Goal: Check status

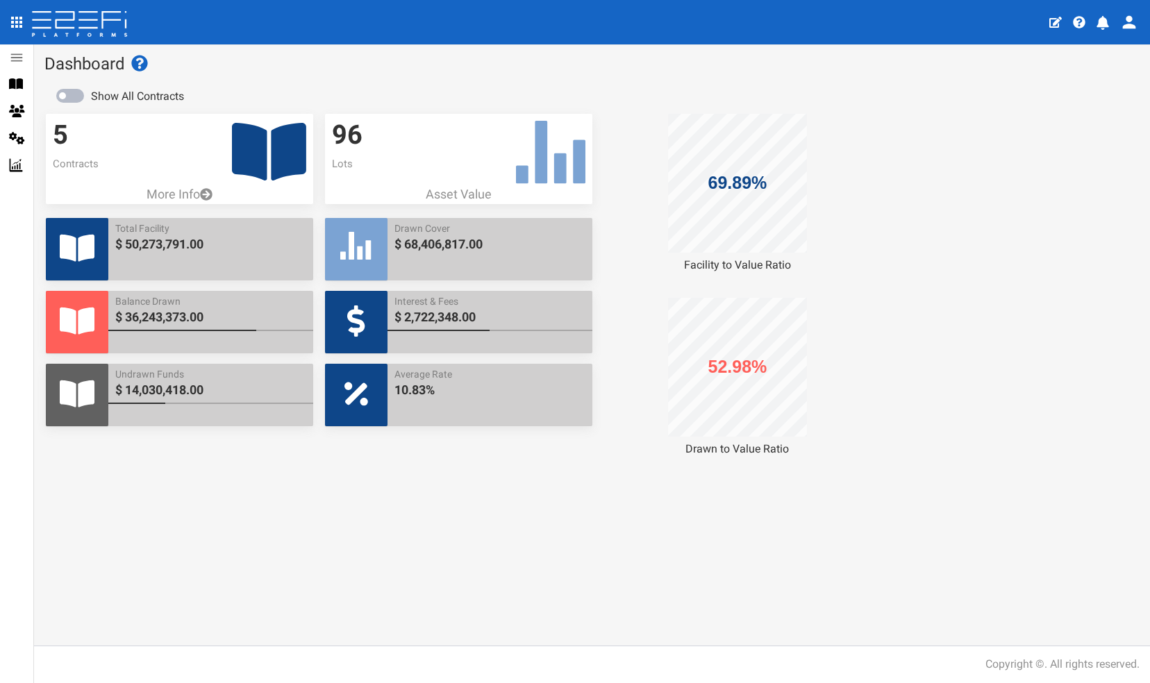
click at [256, 144] on icon at bounding box center [269, 152] width 74 height 58
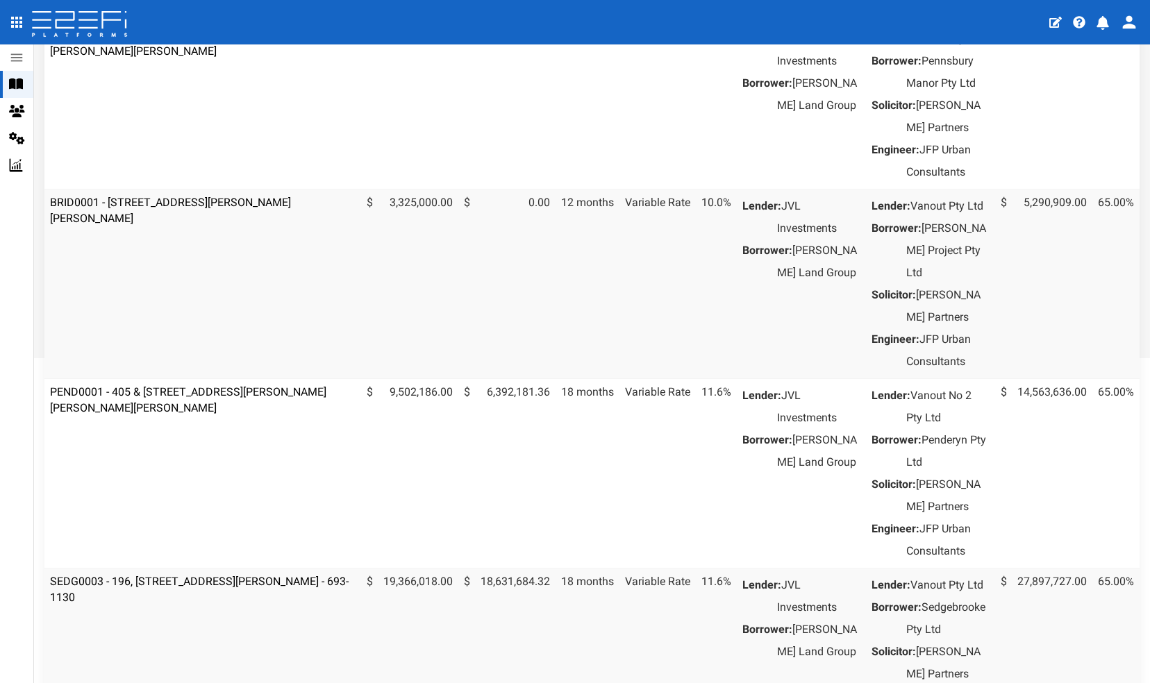
scroll to position [379, 0]
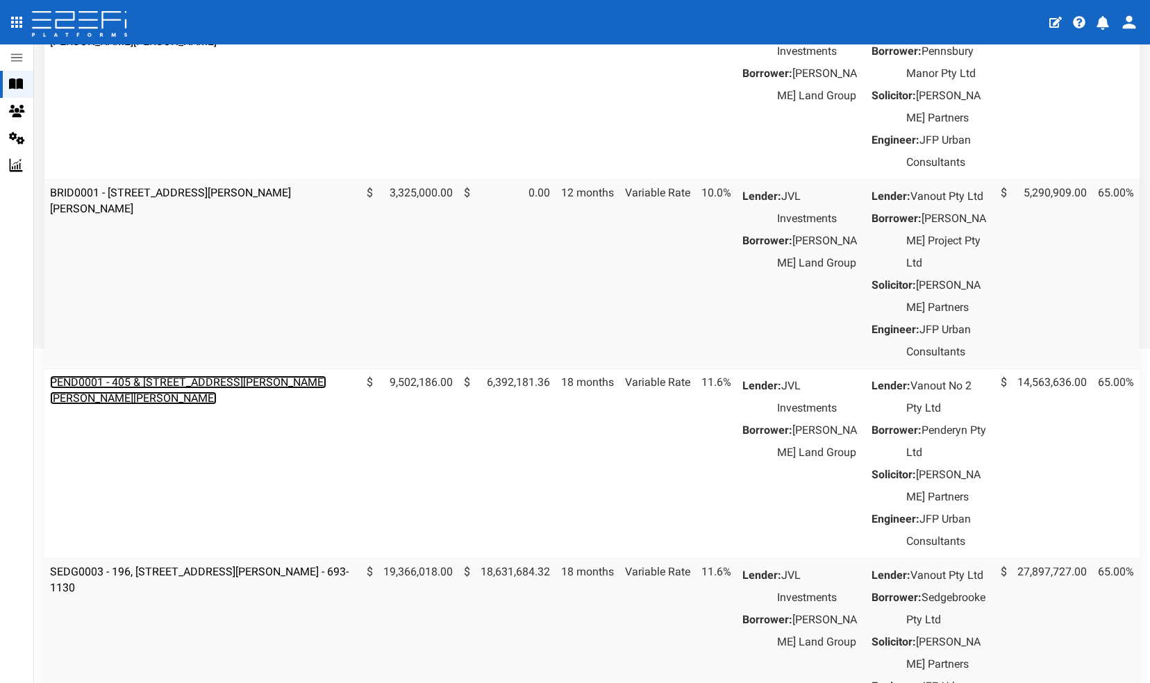
click at [176, 405] on link "PEND0001 - 405 & 407 Beckett Road, Bridgeman Downs - 693-1170" at bounding box center [188, 390] width 276 height 29
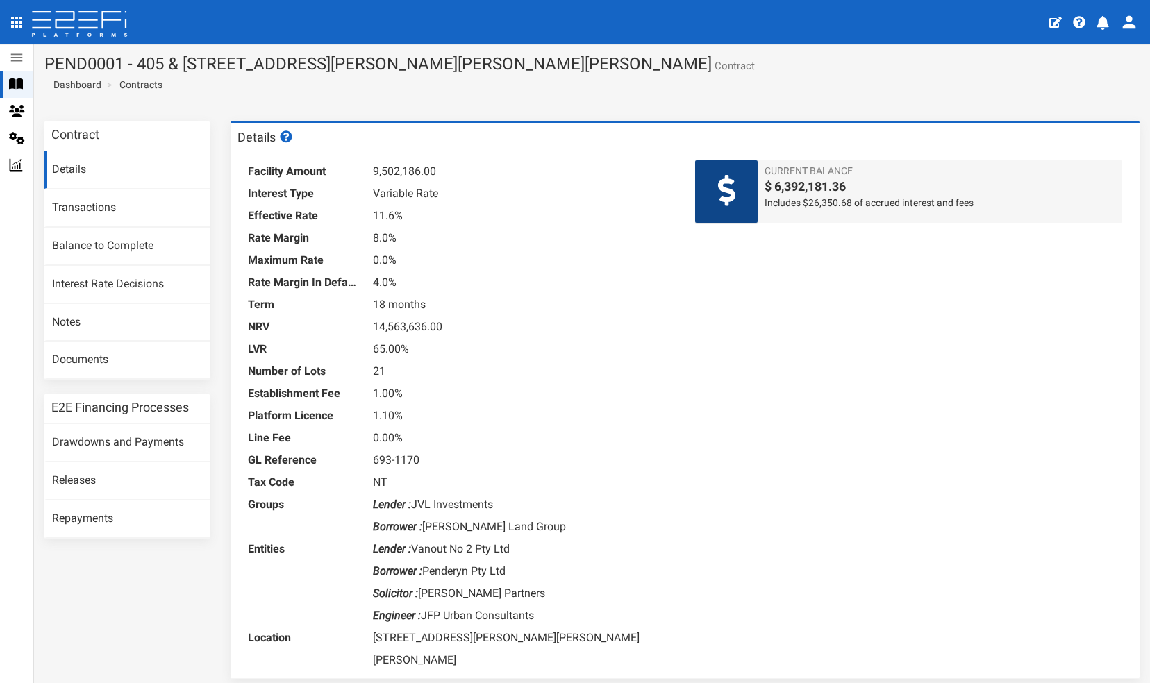
click at [510, 345] on dd "65.00%" at bounding box center [524, 349] width 302 height 22
click at [88, 442] on link "Drawdowns and Payments" at bounding box center [126, 442] width 165 height 37
